Goal: Task Accomplishment & Management: Manage account settings

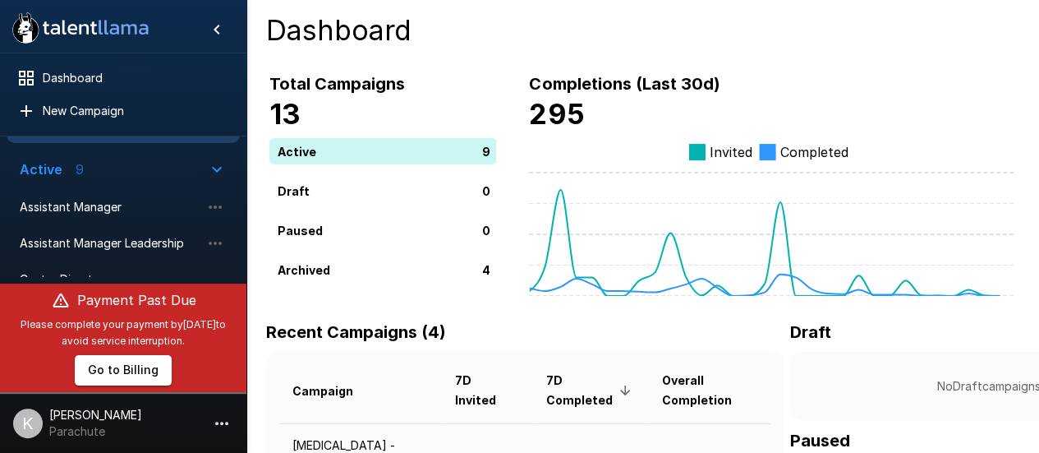
scroll to position [46, 0]
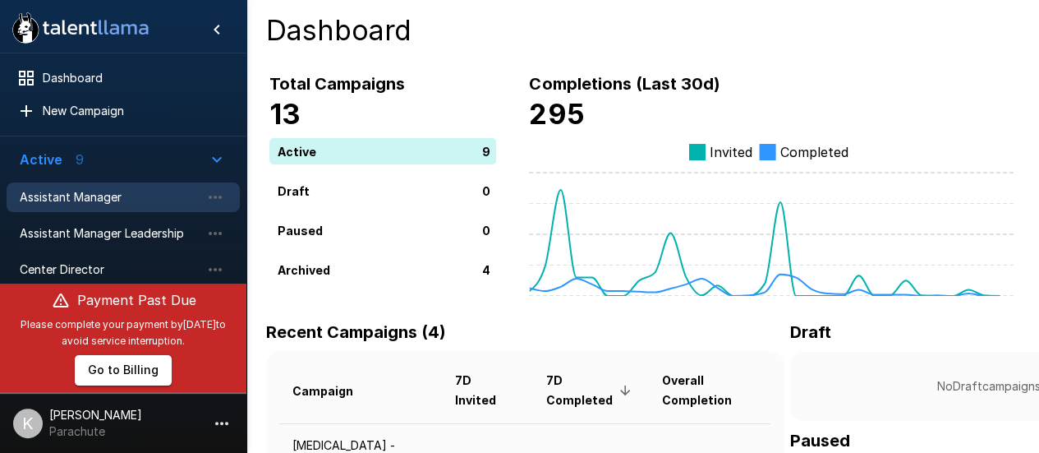
click at [108, 189] on span "Assistant Manager" at bounding box center [110, 197] width 181 height 16
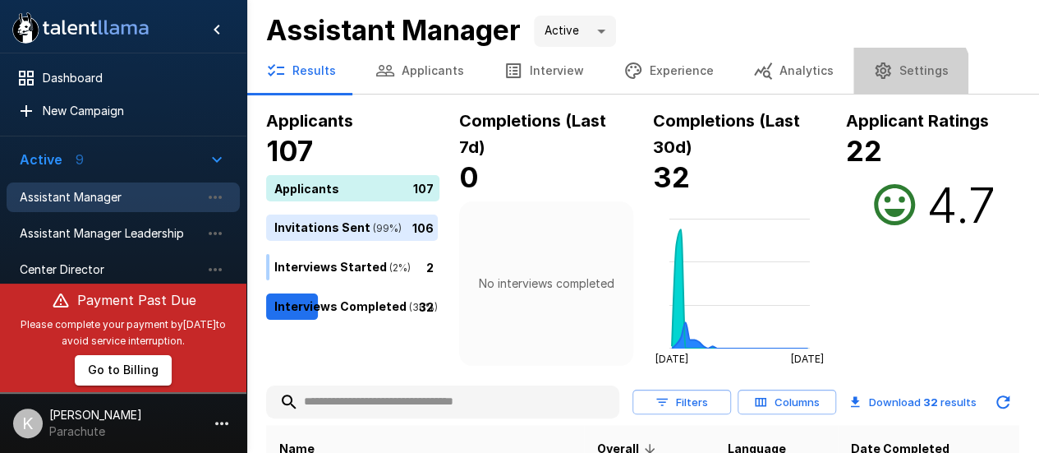
click at [884, 81] on button "Settings" at bounding box center [911, 71] width 115 height 46
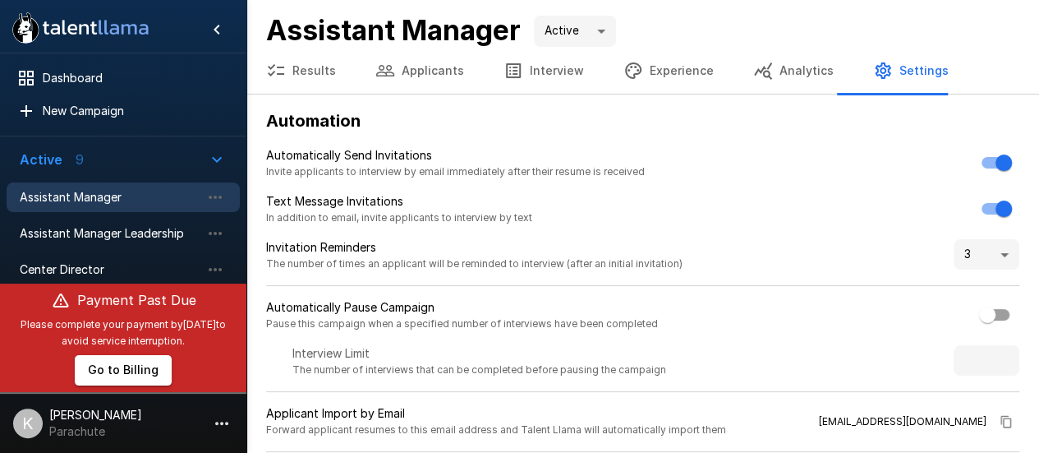
scroll to position [307, 0]
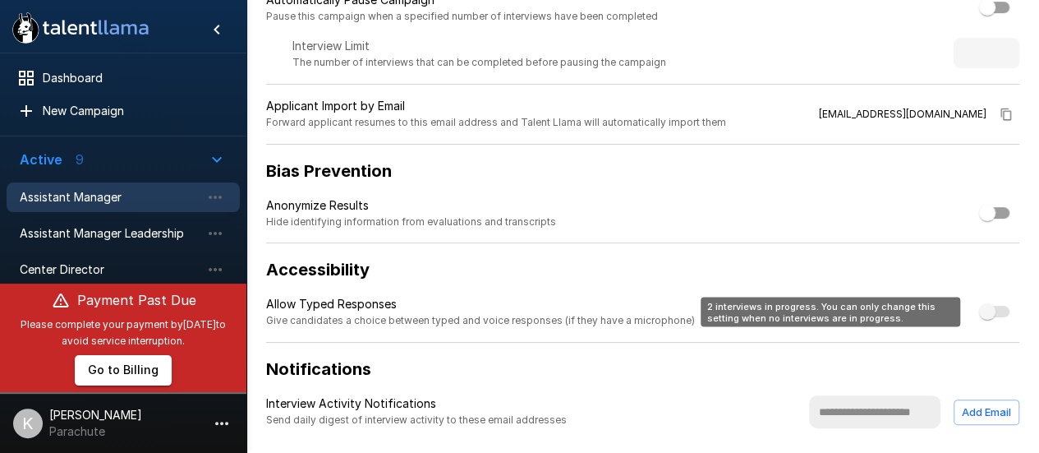
click at [989, 306] on span "2 interviews in progress. You can only change this setting when no interviews a…" at bounding box center [996, 312] width 28 height 12
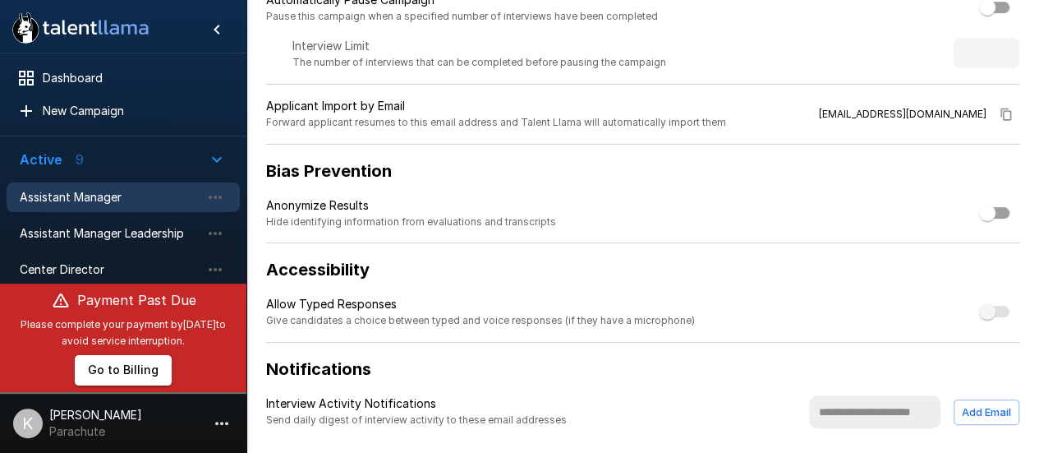
scroll to position [0, 0]
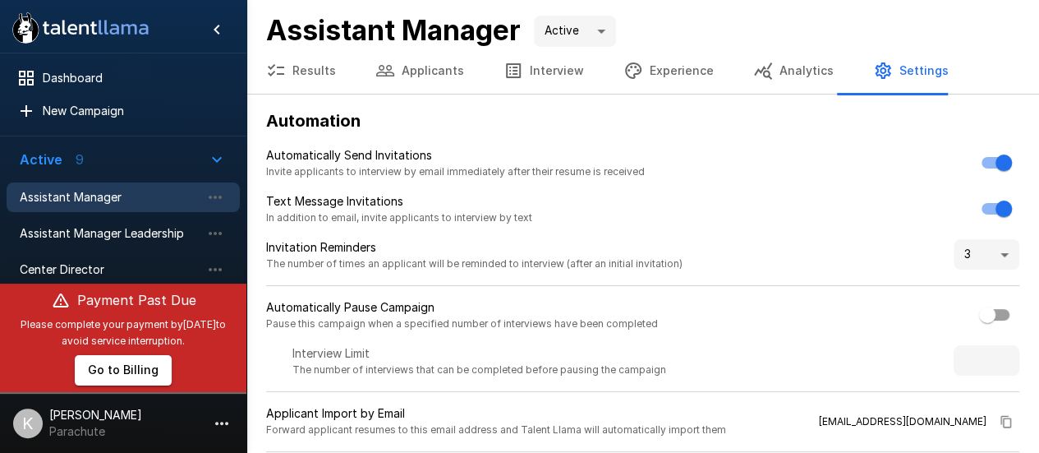
click at [320, 71] on button "Results" at bounding box center [300, 71] width 109 height 46
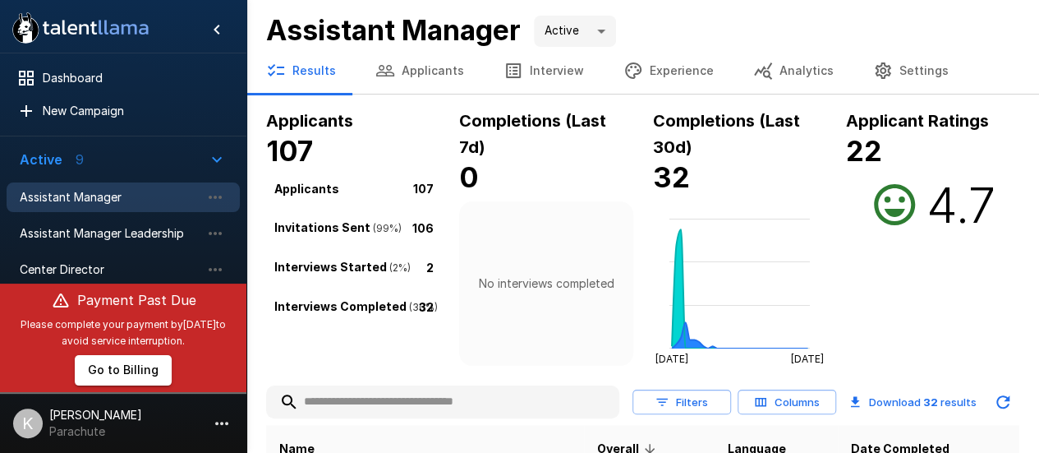
click at [415, 71] on button "Applicants" at bounding box center [420, 71] width 128 height 46
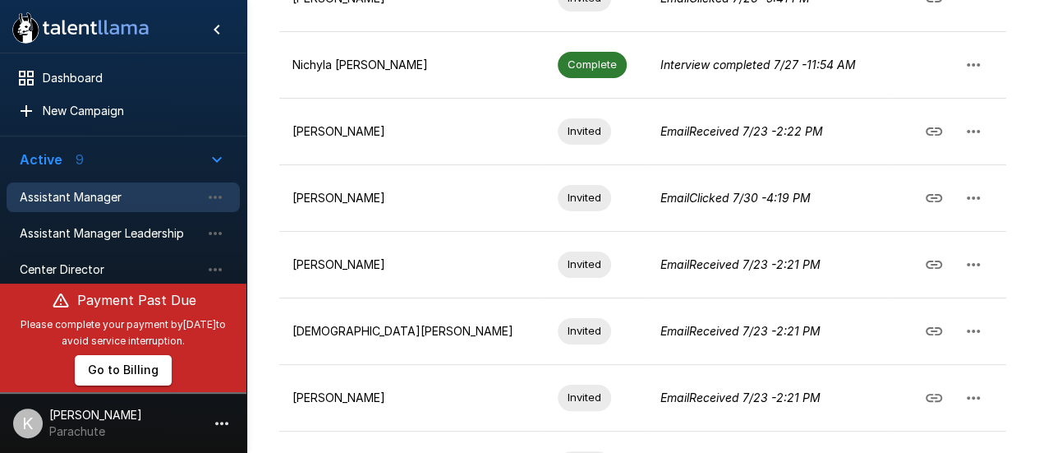
scroll to position [607, 0]
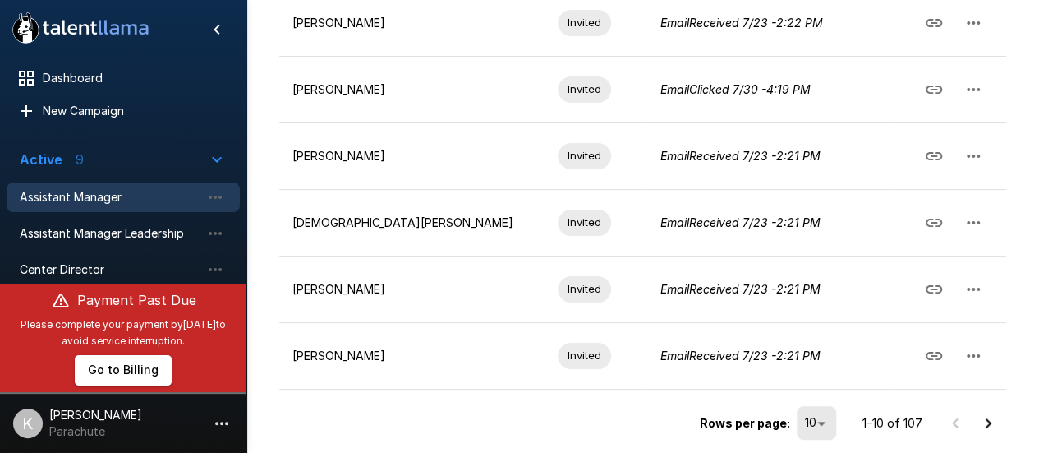
click at [994, 416] on icon "Go to next page" at bounding box center [988, 423] width 20 height 20
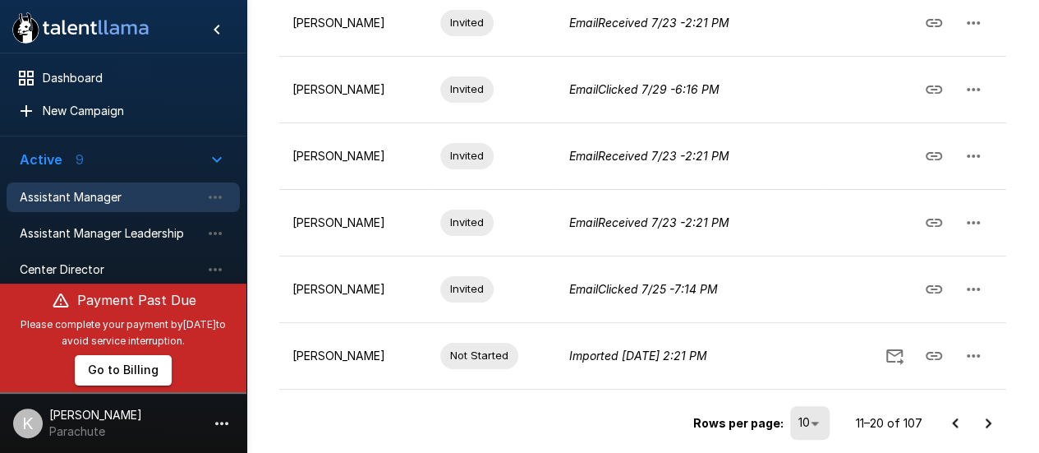
click at [994, 416] on icon "Go to next page" at bounding box center [988, 423] width 20 height 20
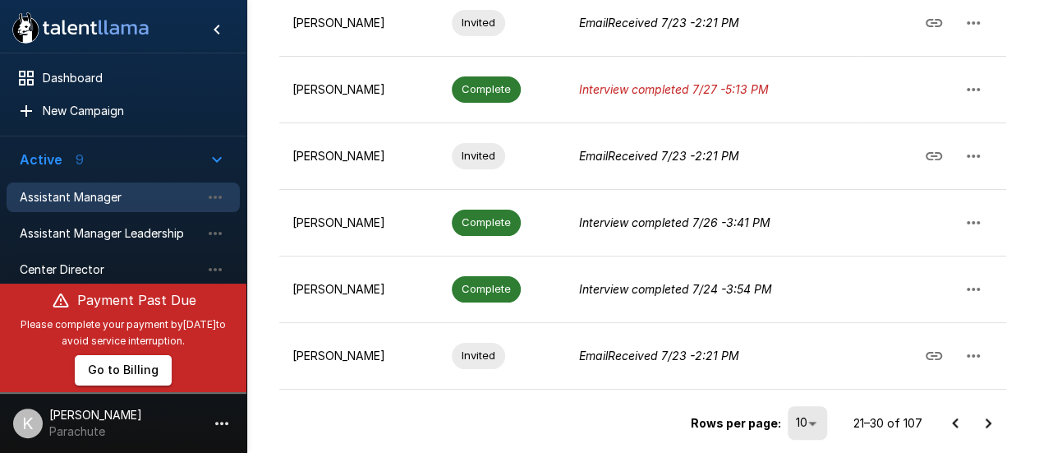
click at [995, 418] on icon "Go to next page" at bounding box center [988, 423] width 20 height 20
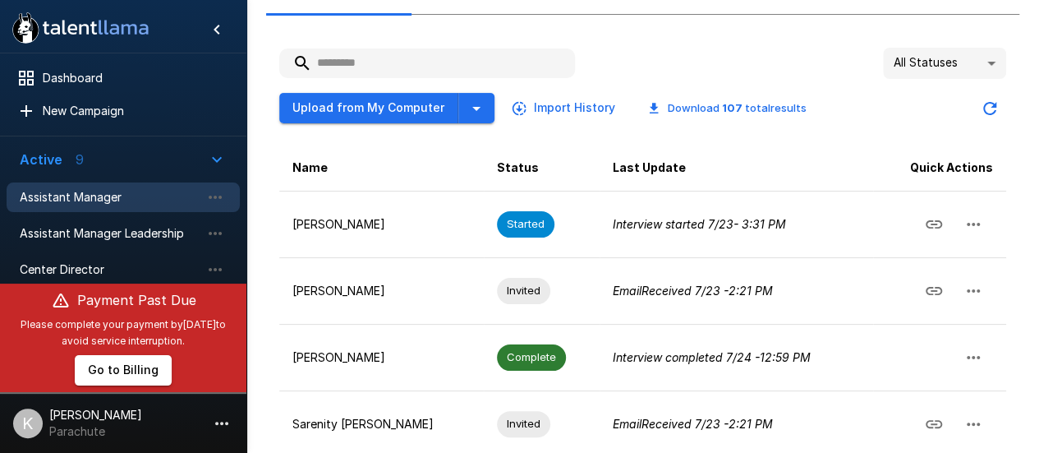
scroll to position [136, 0]
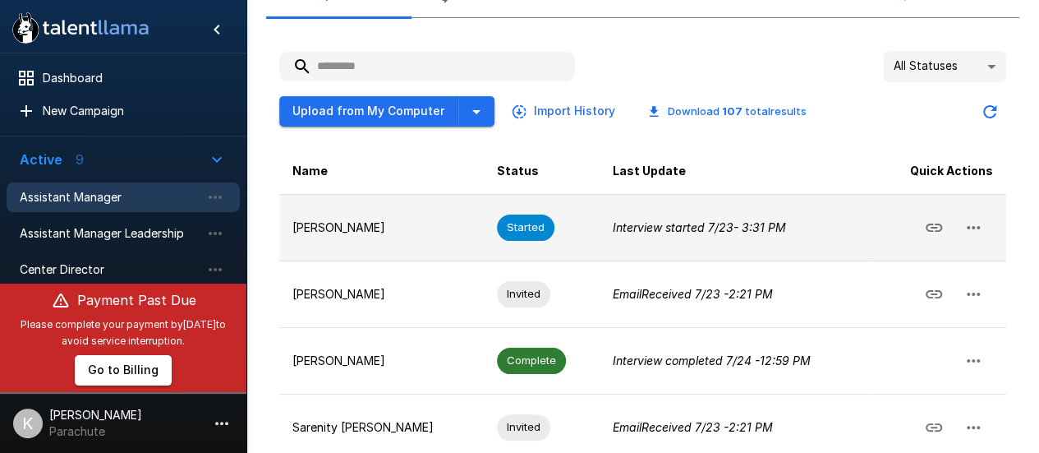
click at [972, 228] on icon "button" at bounding box center [974, 228] width 20 height 20
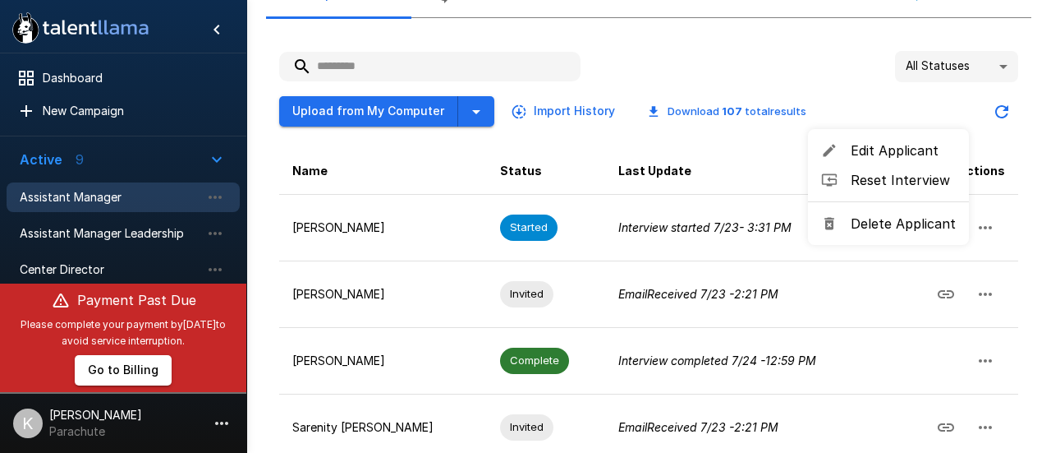
click at [1010, 228] on div at bounding box center [525, 226] width 1051 height 453
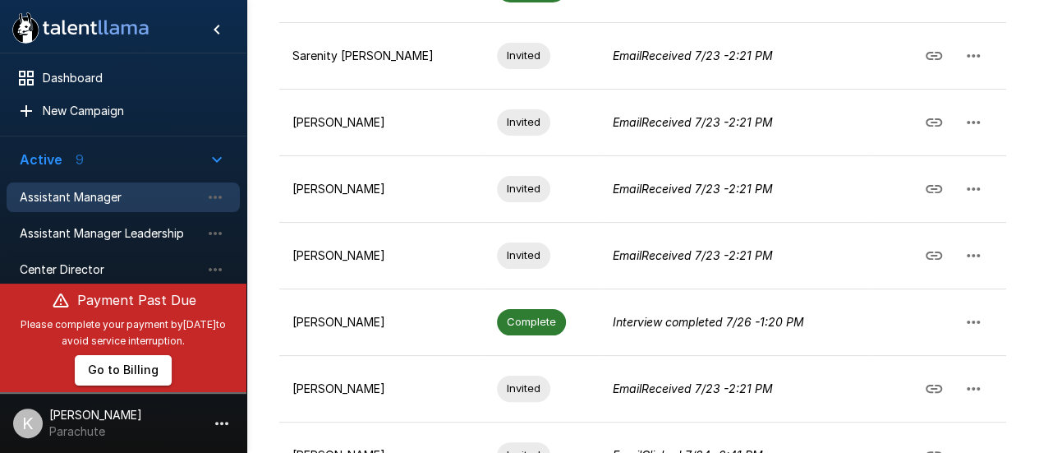
scroll to position [607, 0]
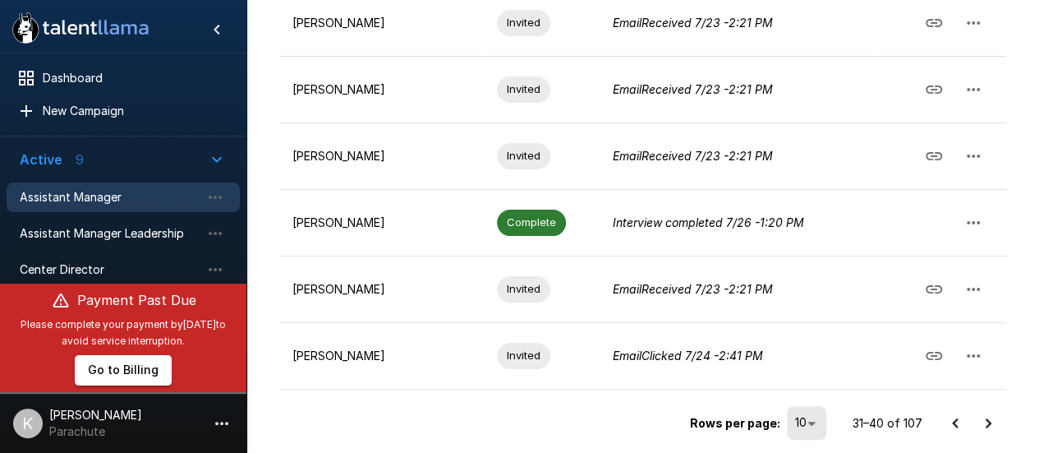
click at [974, 412] on button "Go to next page" at bounding box center [988, 423] width 33 height 33
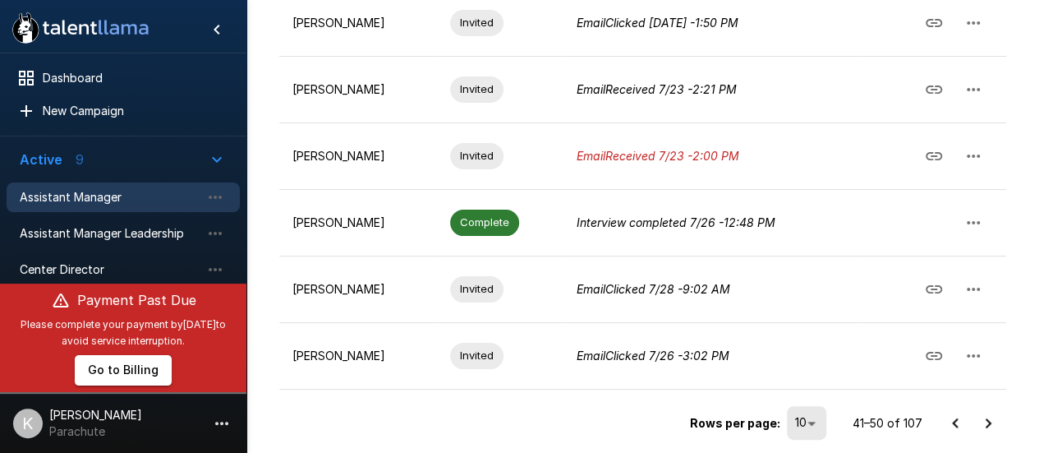
click at [995, 421] on icon "Go to next page" at bounding box center [988, 423] width 20 height 20
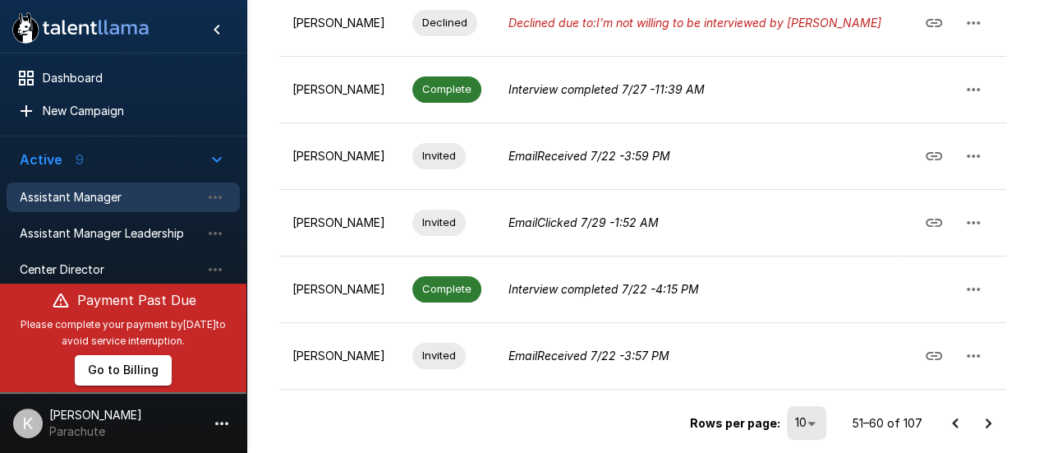
click at [985, 413] on icon "Go to next page" at bounding box center [988, 423] width 20 height 20
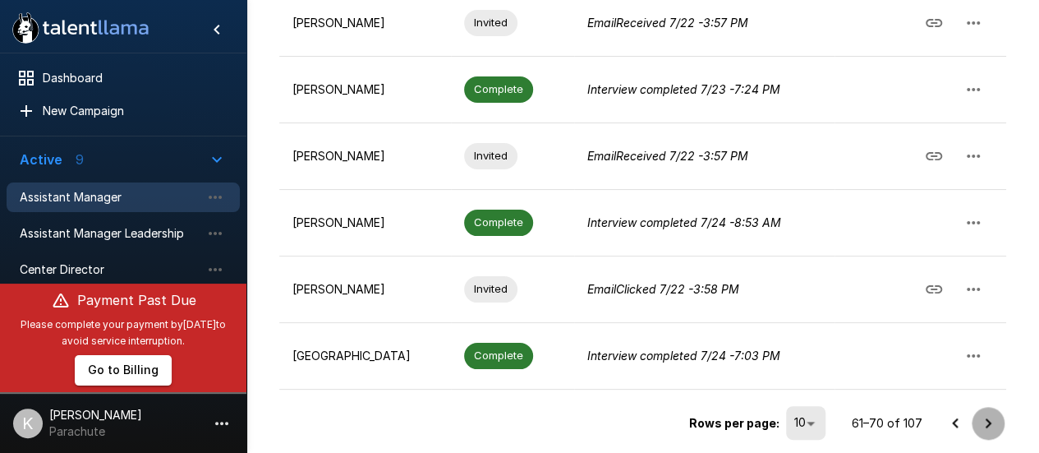
click at [980, 417] on icon "Go to next page" at bounding box center [988, 423] width 20 height 20
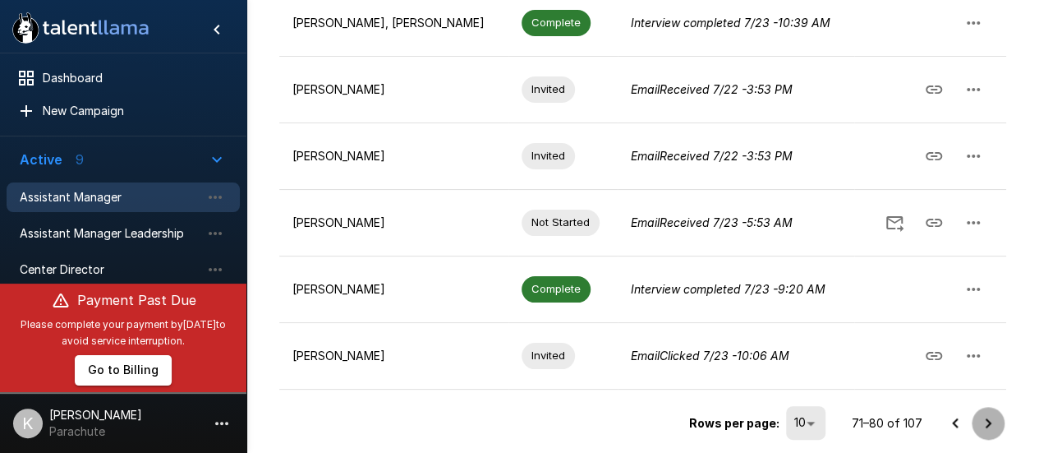
click at [987, 417] on icon "Go to next page" at bounding box center [989, 422] width 6 height 10
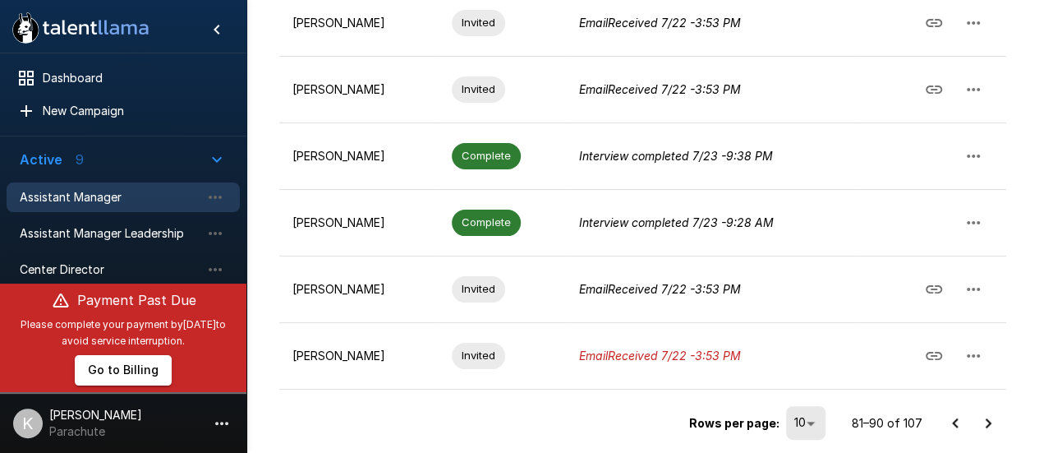
click at [989, 415] on icon "Go to next page" at bounding box center [988, 423] width 20 height 20
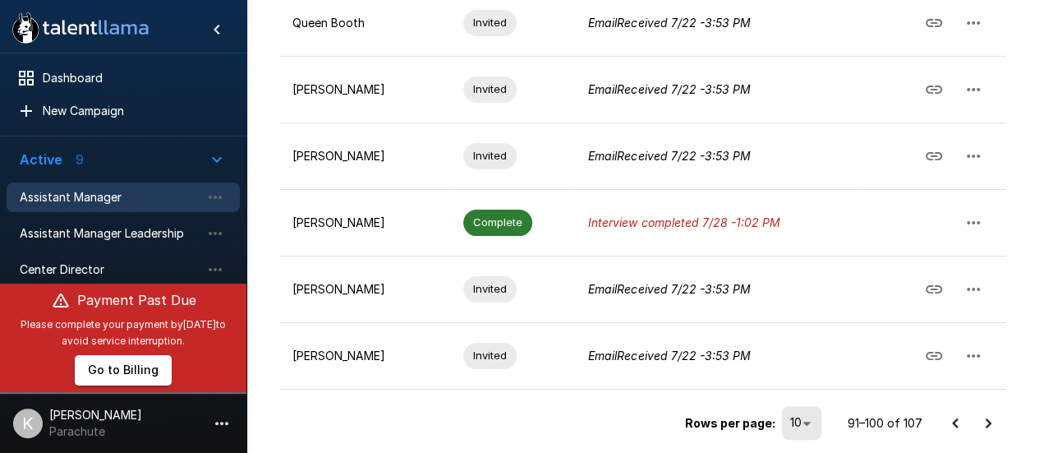
click at [989, 421] on icon "Go to next page" at bounding box center [988, 423] width 20 height 20
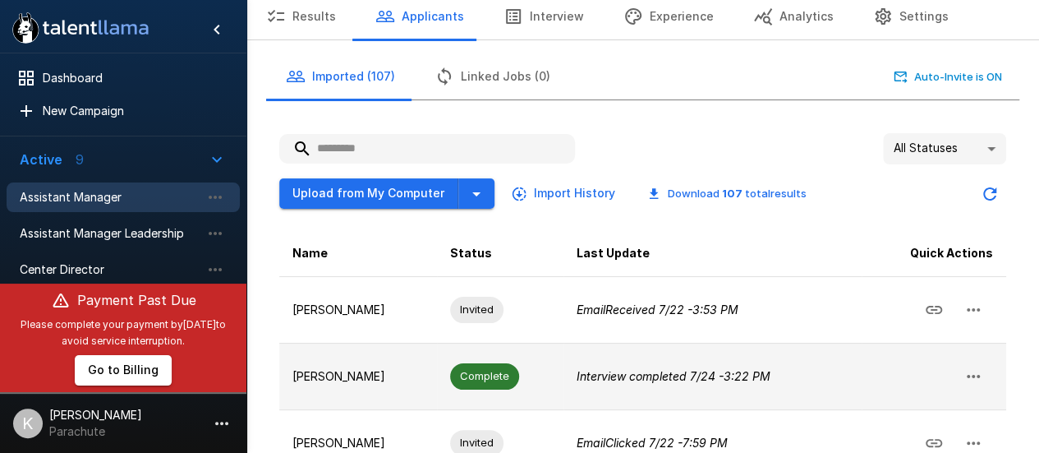
scroll to position [408, 0]
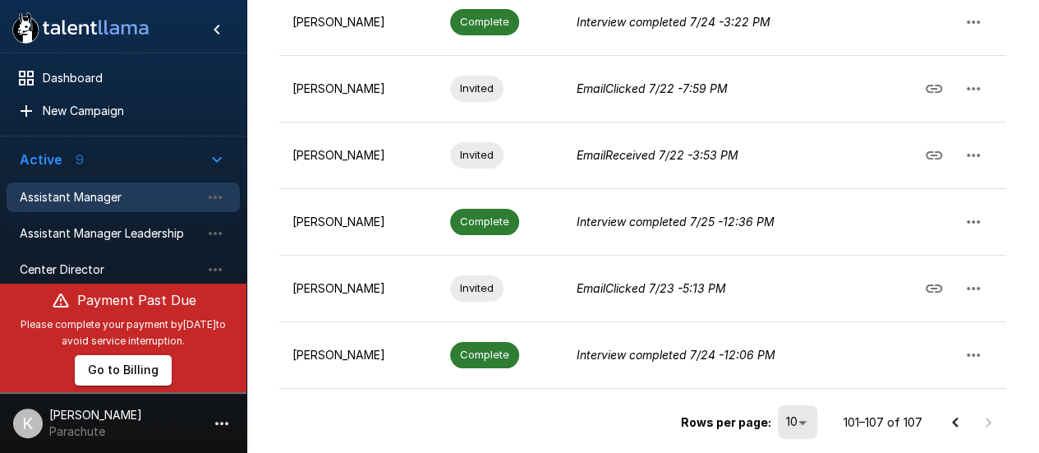
click at [71, 207] on div "Assistant Manager" at bounding box center [123, 197] width 233 height 30
